Goal: Information Seeking & Learning: Check status

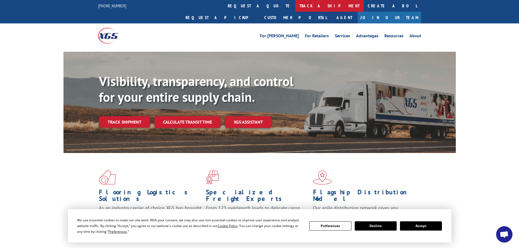
click at [295, 9] on link "track a shipment" at bounding box center [329, 6] width 68 height 12
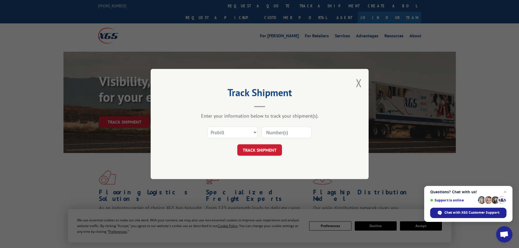
click at [274, 133] on input at bounding box center [286, 132] width 50 height 11
paste input "16331734"
type input "16331734"
click at [266, 145] on button "TRACK SHIPMENT" at bounding box center [259, 149] width 45 height 11
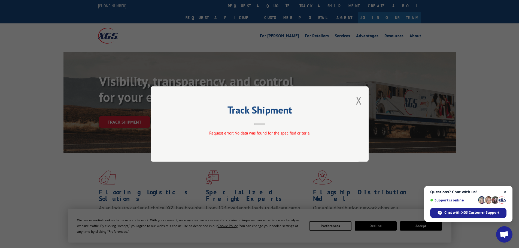
click at [506, 191] on span "Close chat" at bounding box center [504, 192] width 7 height 7
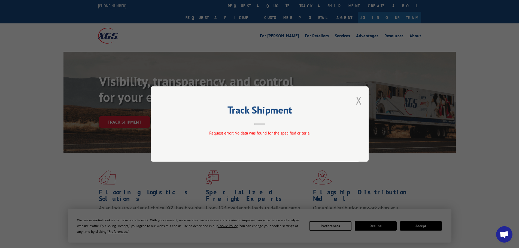
click at [356, 100] on button "Close modal" at bounding box center [358, 100] width 6 height 14
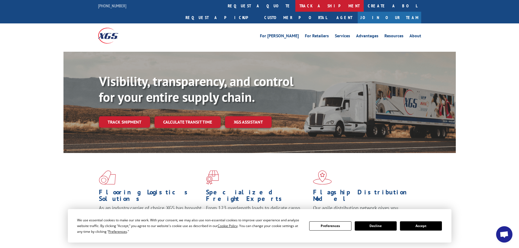
click at [295, 4] on link "track a shipment" at bounding box center [329, 6] width 68 height 12
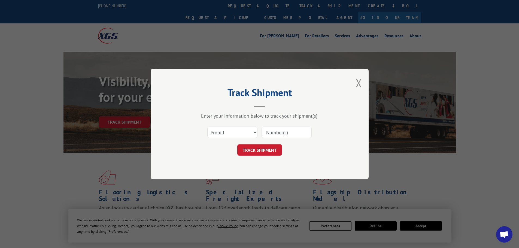
click at [267, 132] on input at bounding box center [286, 132] width 50 height 11
type input "16331734"
click at [237, 144] on button "TRACK SHIPMENT" at bounding box center [259, 149] width 45 height 11
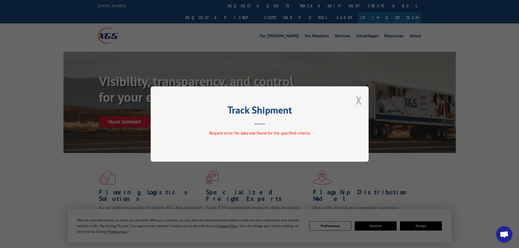
click at [360, 102] on button "Close modal" at bounding box center [358, 100] width 6 height 14
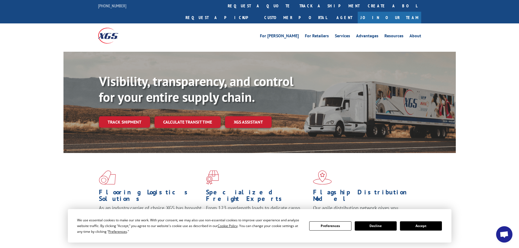
click at [422, 226] on button "Accept" at bounding box center [421, 225] width 42 height 9
